Goal: Task Accomplishment & Management: Use online tool/utility

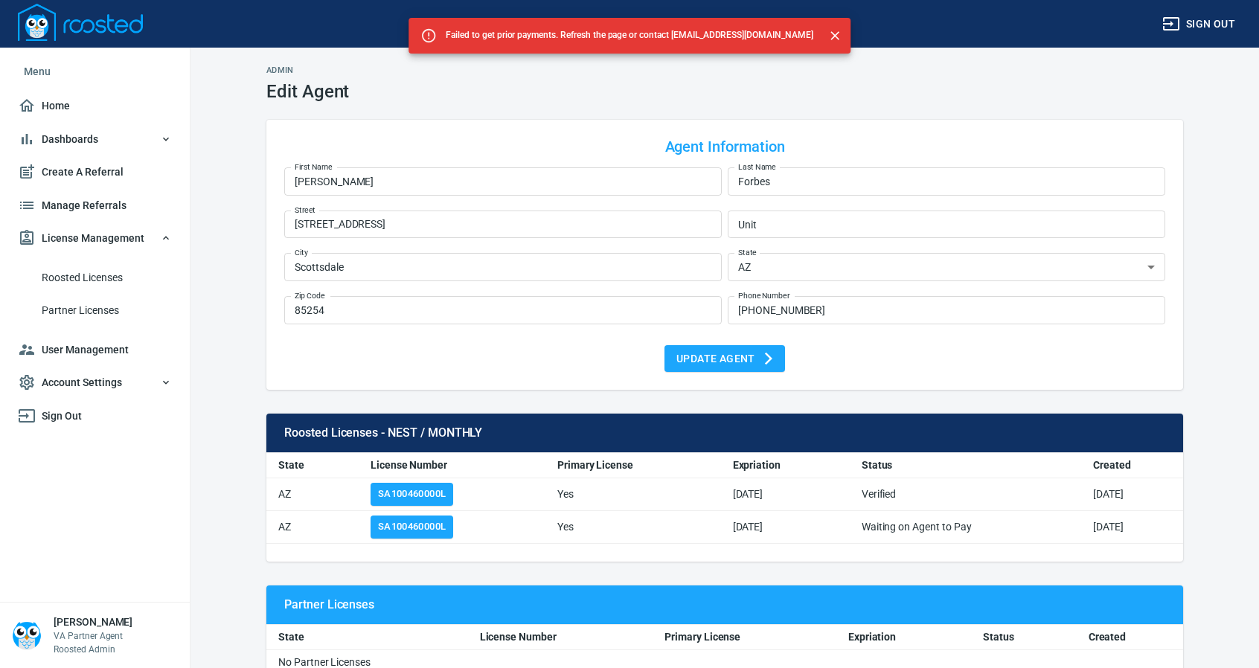
select select "AZ"
click at [77, 270] on span "Roosted Licenses" at bounding box center [107, 278] width 130 height 19
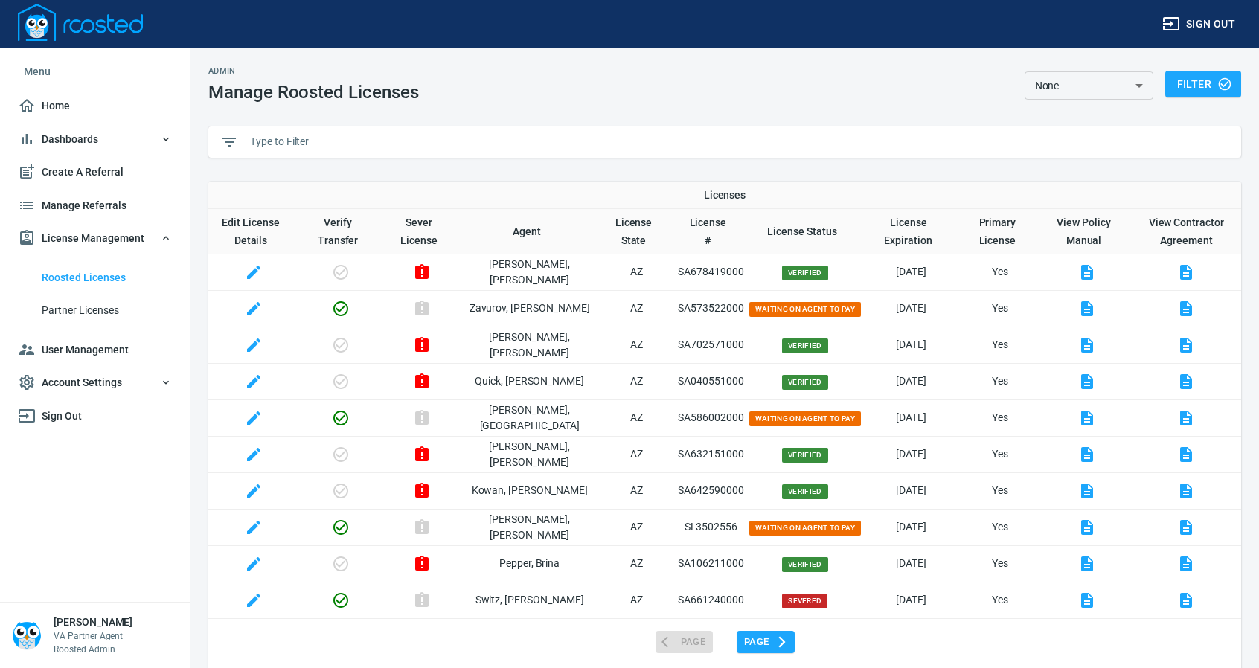
click at [298, 136] on input "text" at bounding box center [739, 142] width 979 height 22
click at [301, 139] on input "text" at bounding box center [739, 142] width 979 height 22
paste input "F"
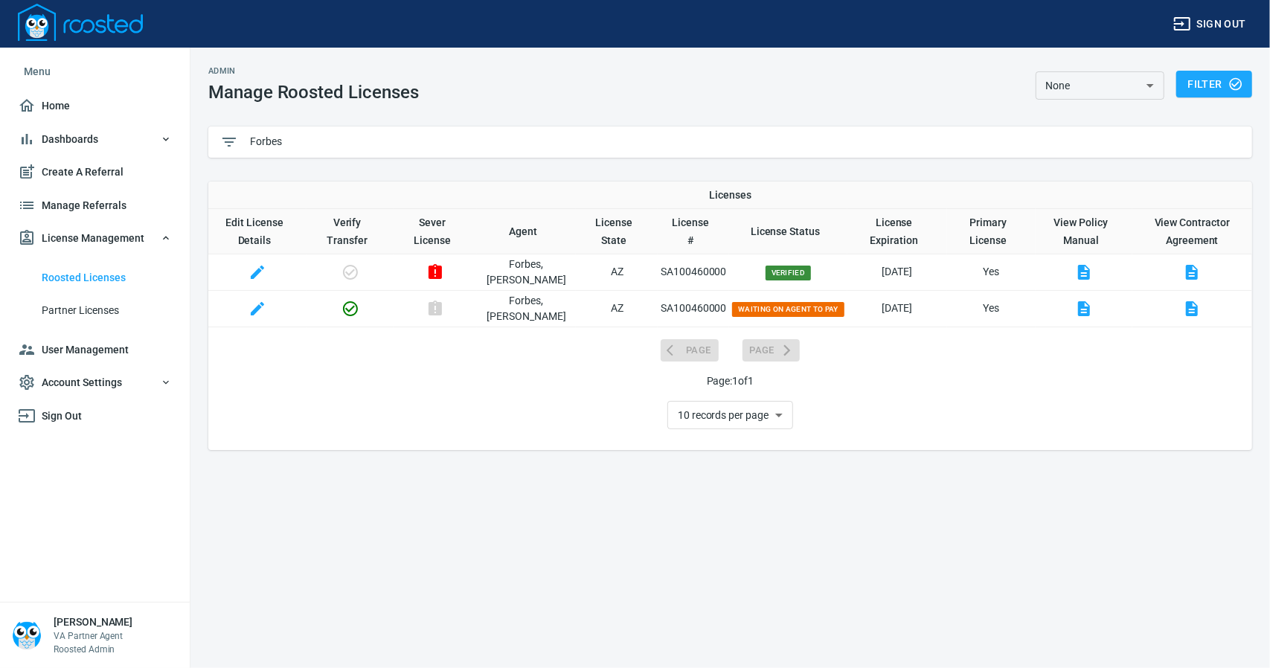
type input "Forbes"
click at [356, 309] on icon "button" at bounding box center [350, 308] width 15 height 15
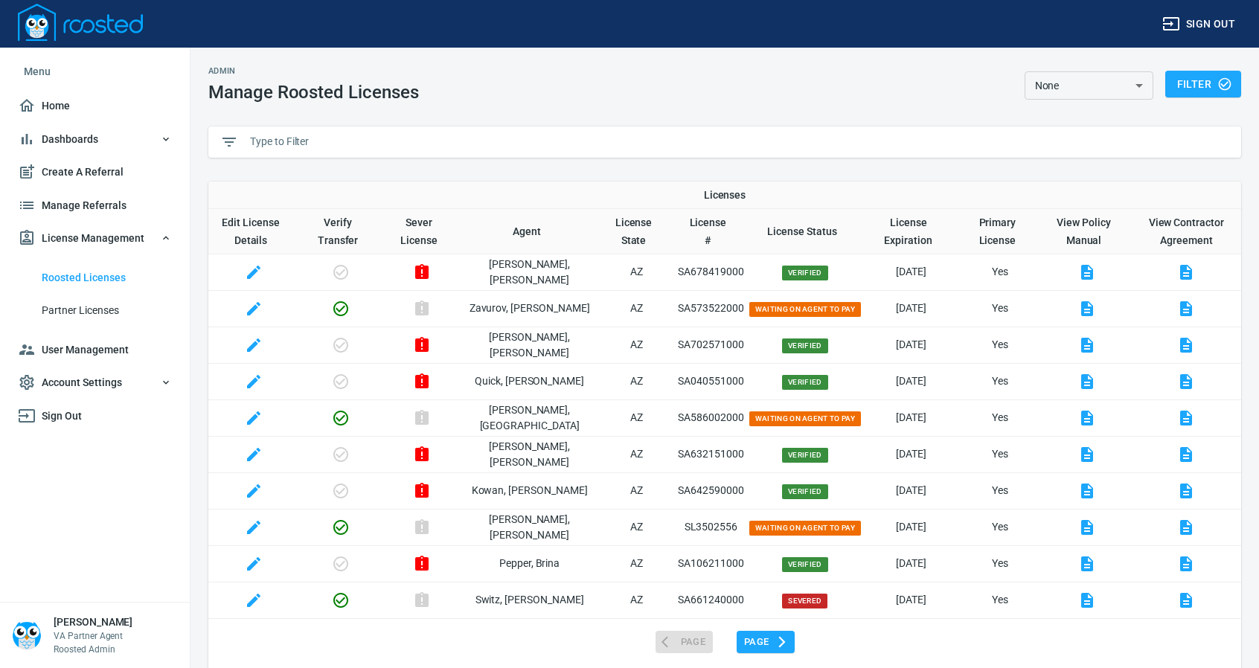
click at [354, 127] on div at bounding box center [724, 142] width 1033 height 31
click at [301, 140] on input "text" at bounding box center [739, 142] width 979 height 22
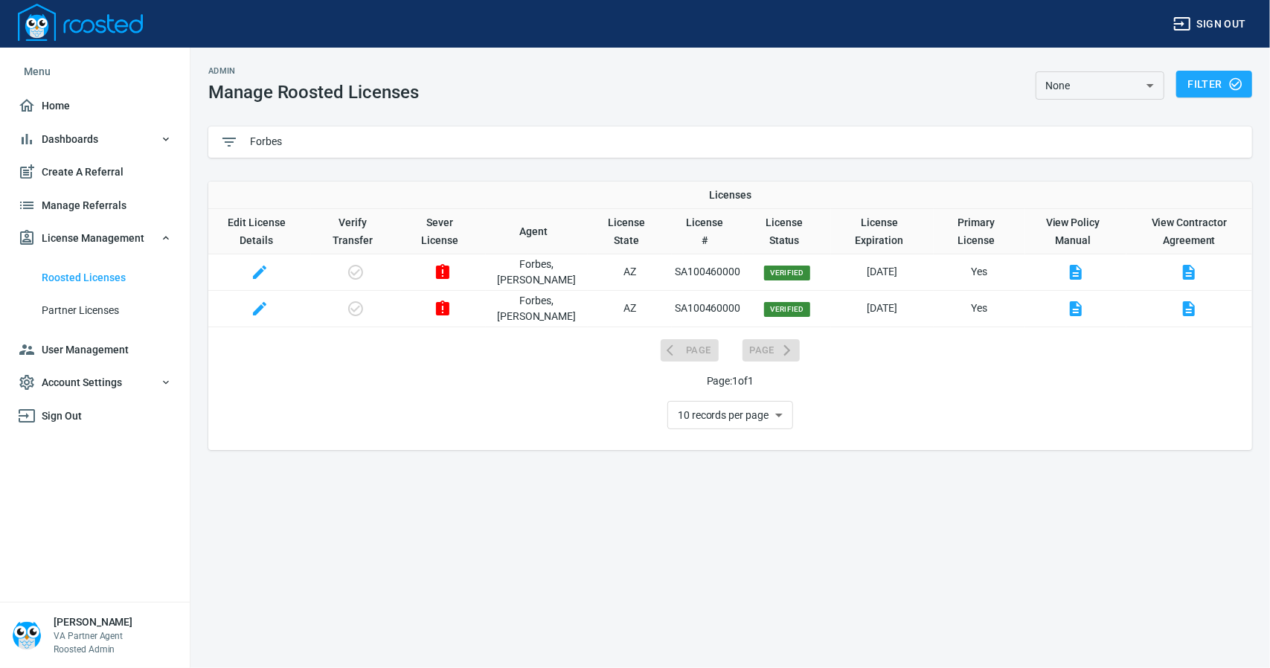
type input "Forbes"
